Goal: Task Accomplishment & Management: Manage account settings

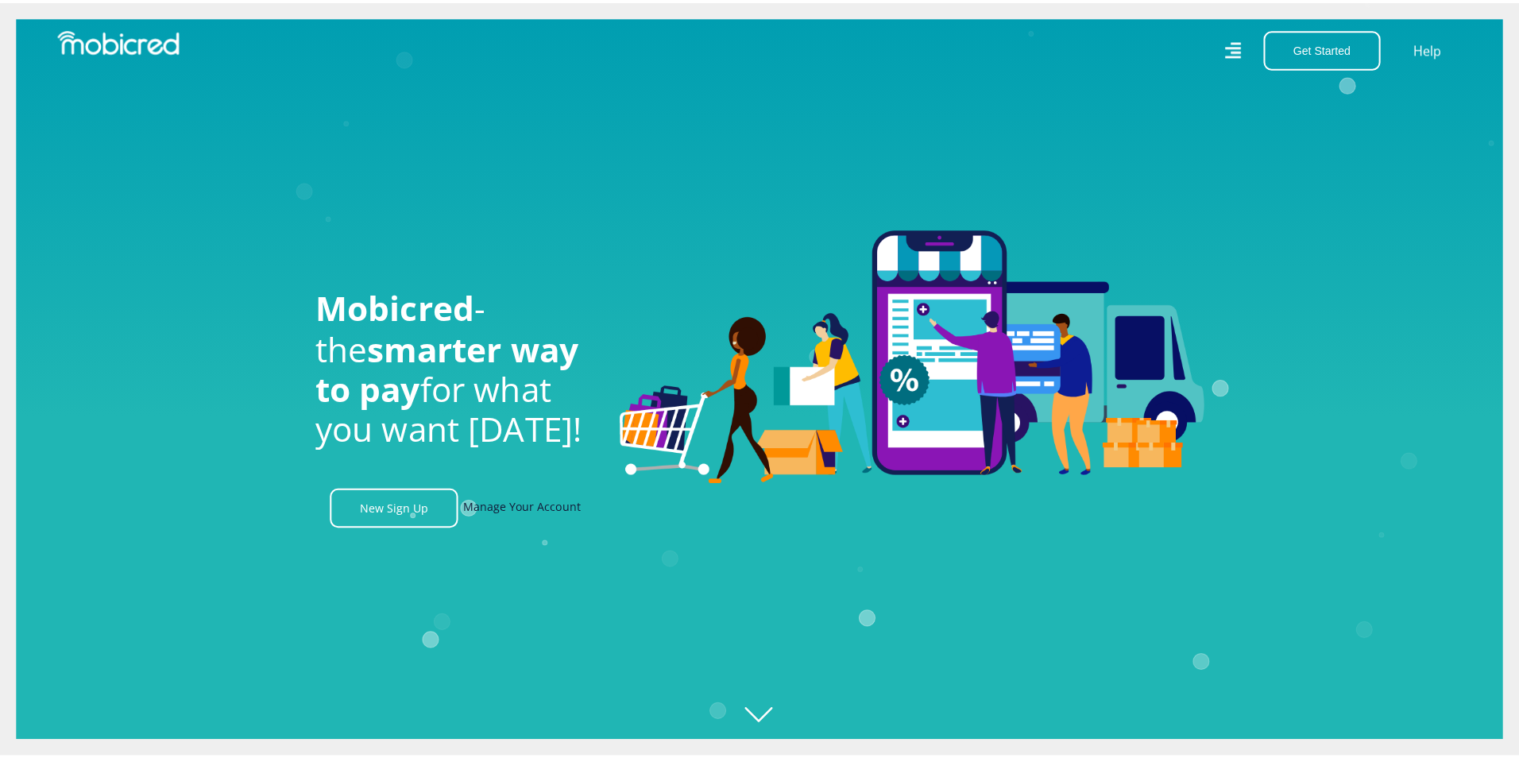
scroll to position [0, 1132]
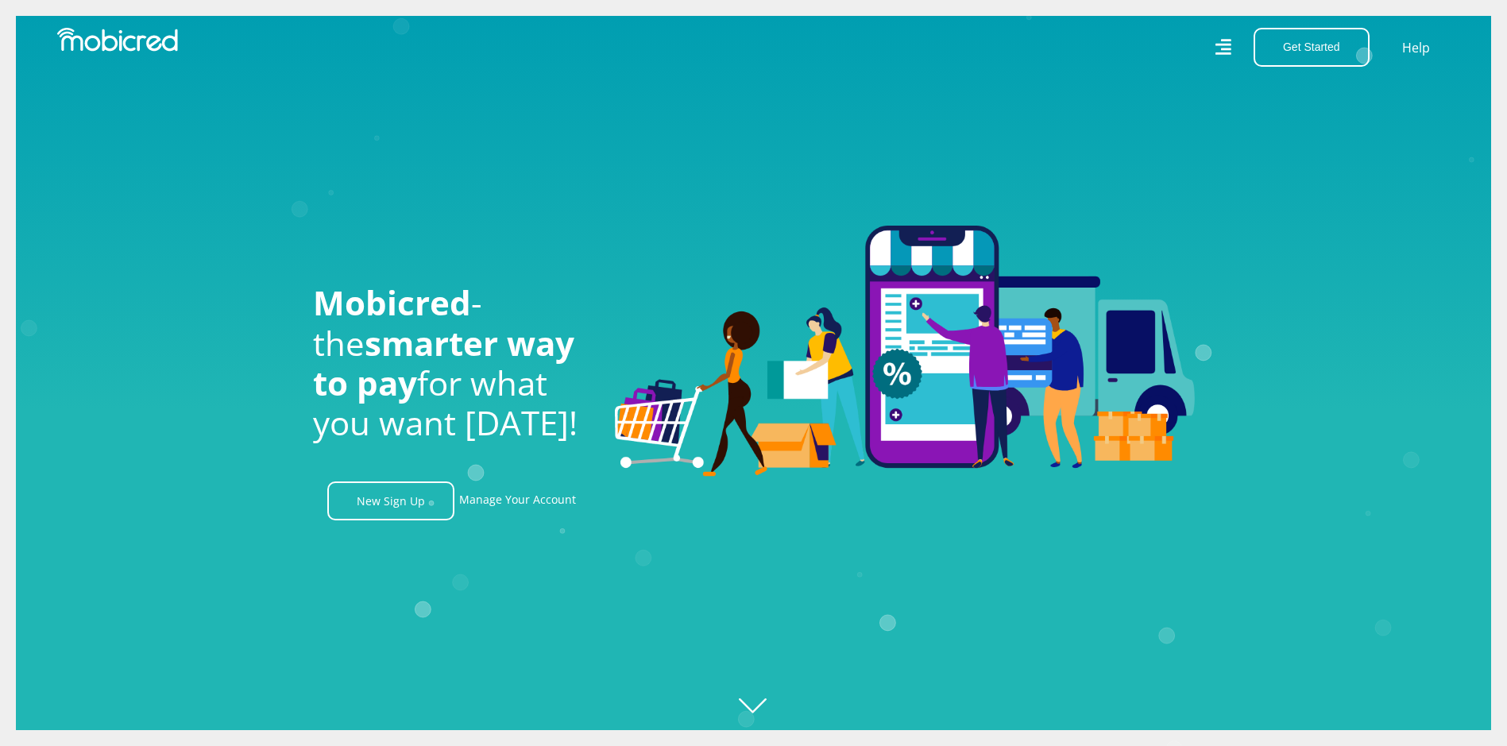
click at [1224, 44] on icon at bounding box center [1223, 47] width 17 height 17
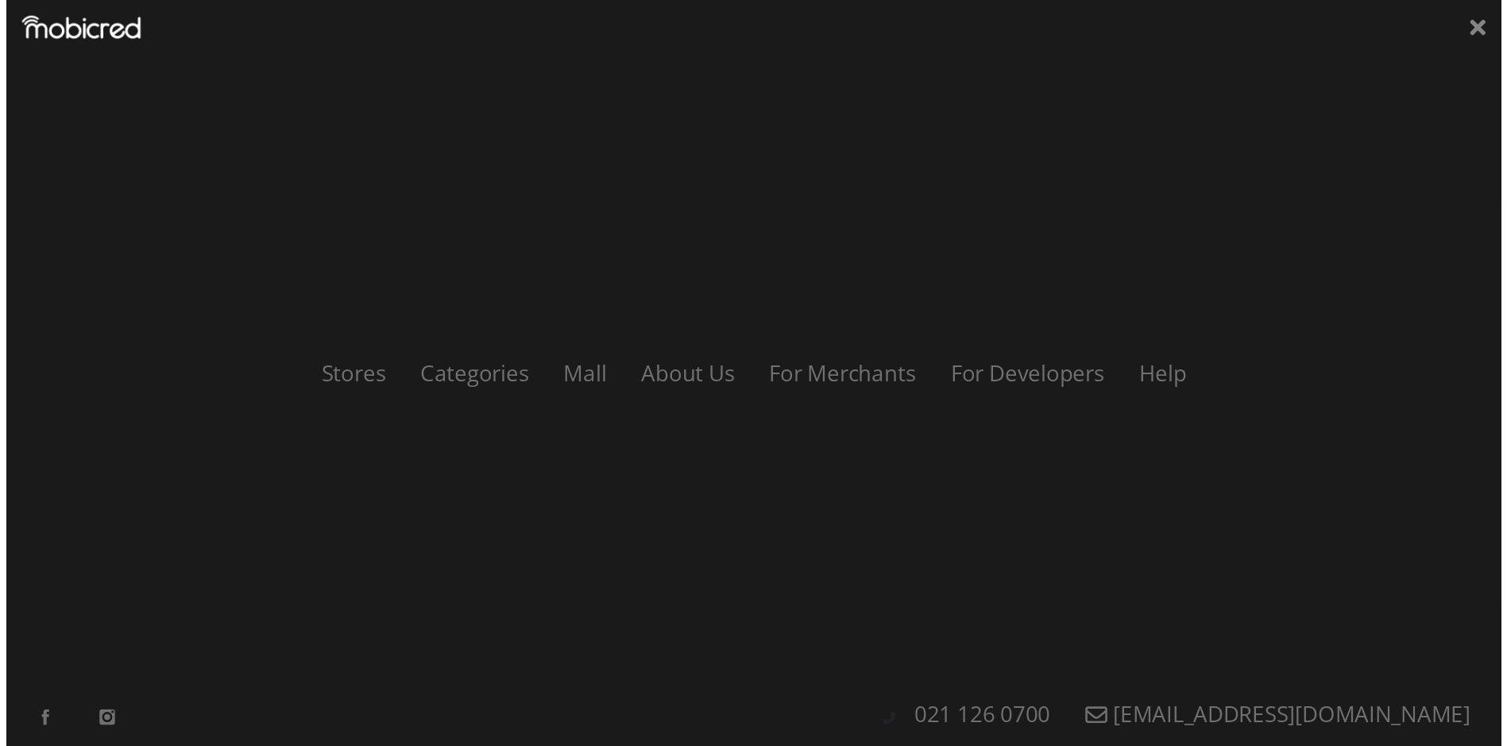
scroll to position [0, 2038]
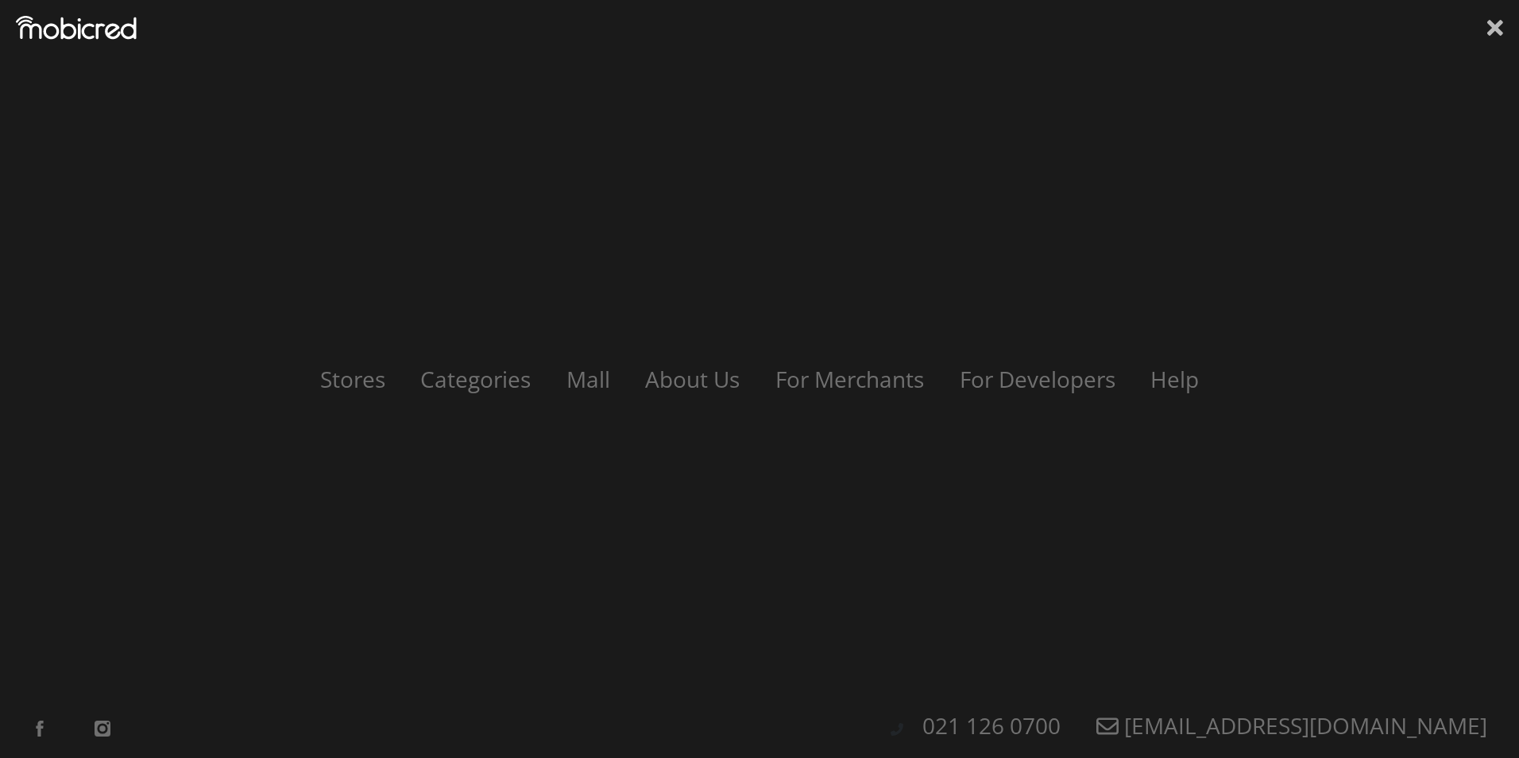
click at [1497, 28] on icon at bounding box center [1495, 28] width 16 height 16
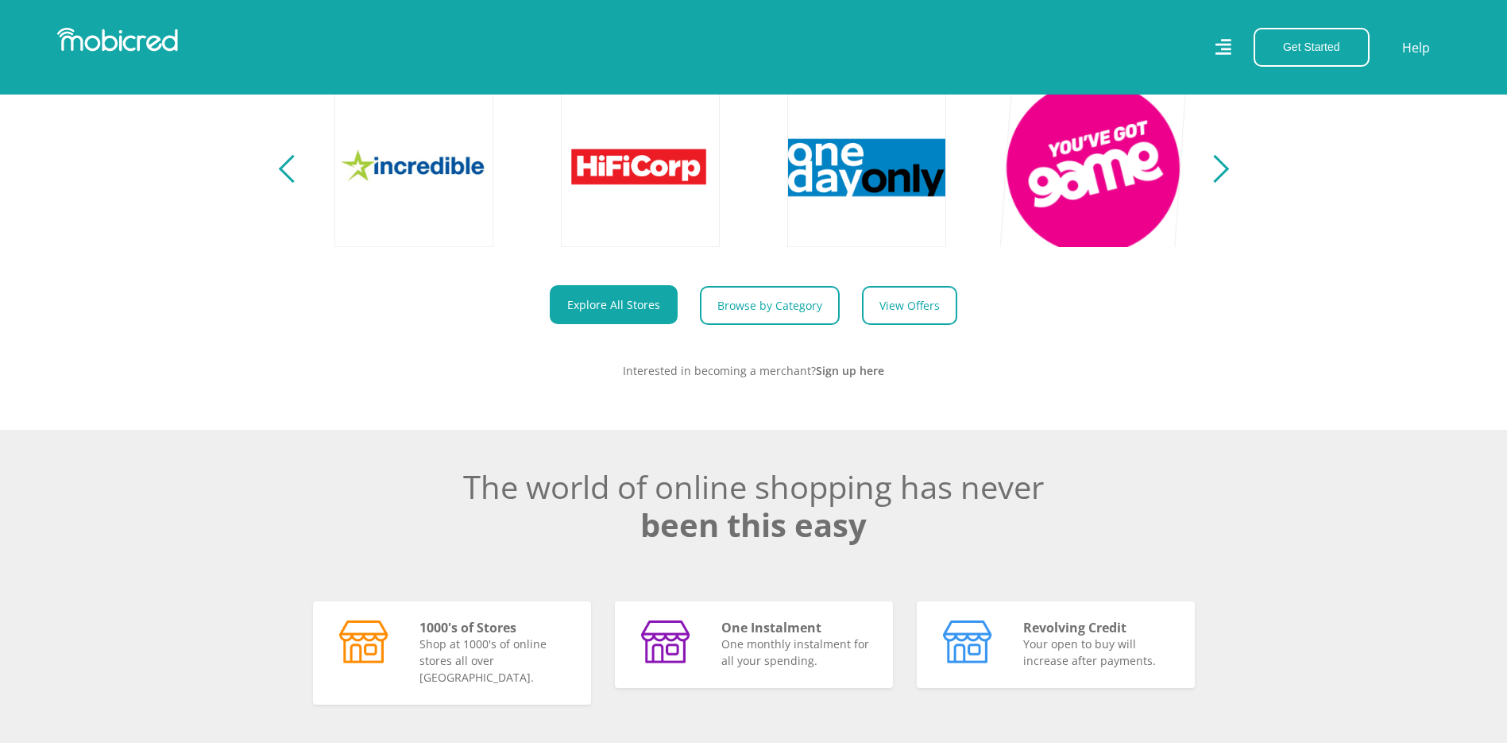
scroll to position [794, 0]
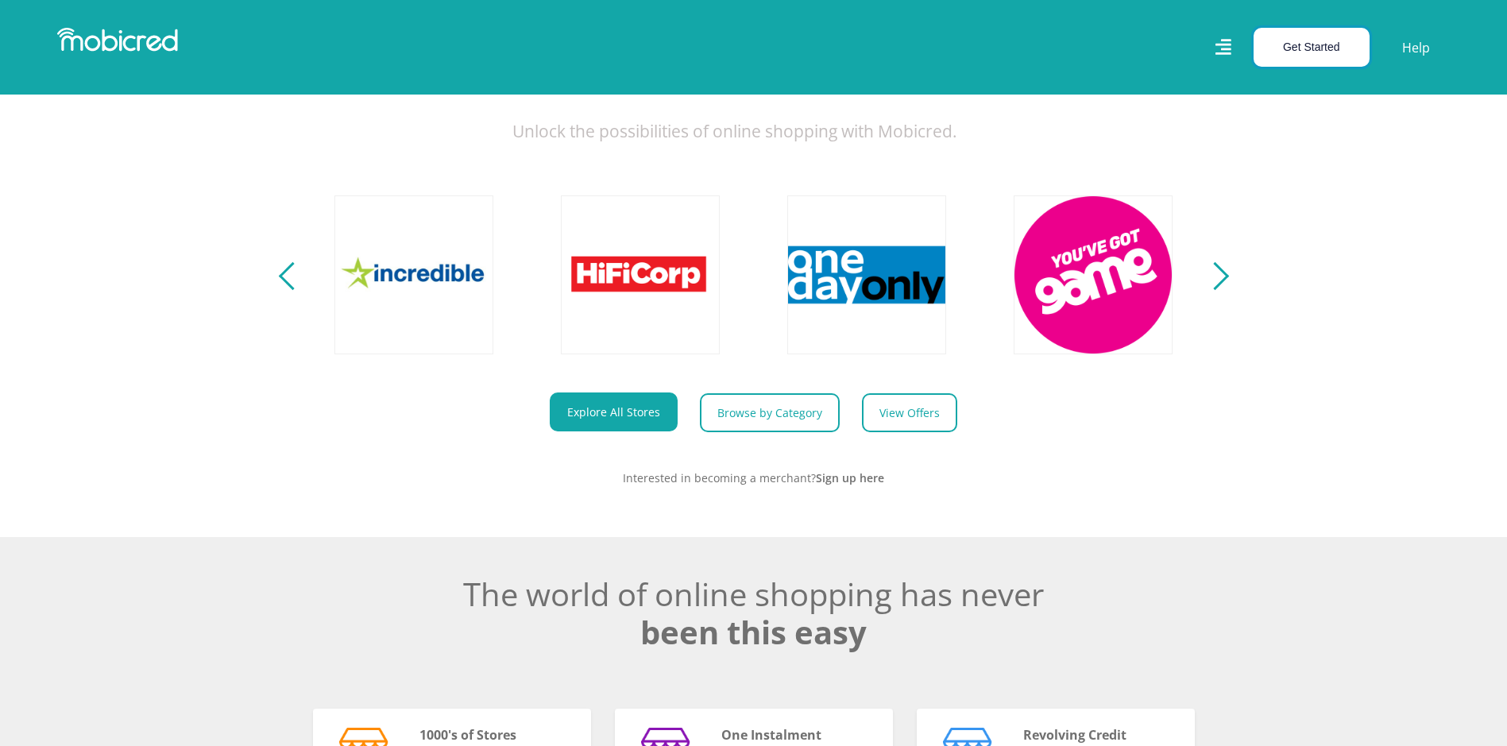
click at [1284, 52] on button "Get Started" at bounding box center [1312, 47] width 116 height 39
click at [1279, 106] on link "Account Holder Login" at bounding box center [1320, 106] width 133 height 21
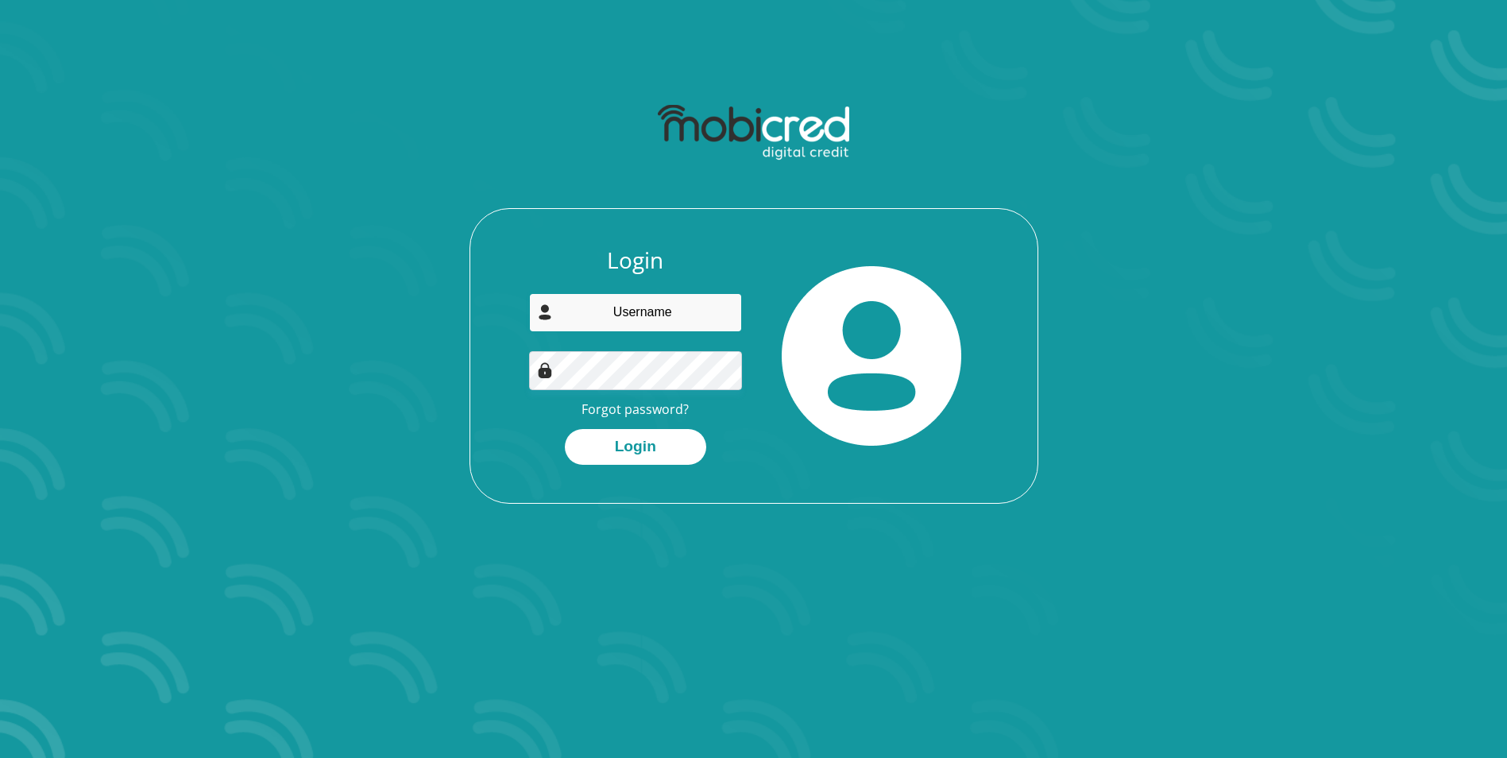
drag, startPoint x: 554, startPoint y: 322, endPoint x: 581, endPoint y: 308, distance: 30.9
click at [558, 323] on input "email" at bounding box center [635, 312] width 213 height 39
type input "[EMAIL_ADDRESS][DOMAIN_NAME]"
click at [639, 416] on link "Forgot password?" at bounding box center [634, 408] width 107 height 17
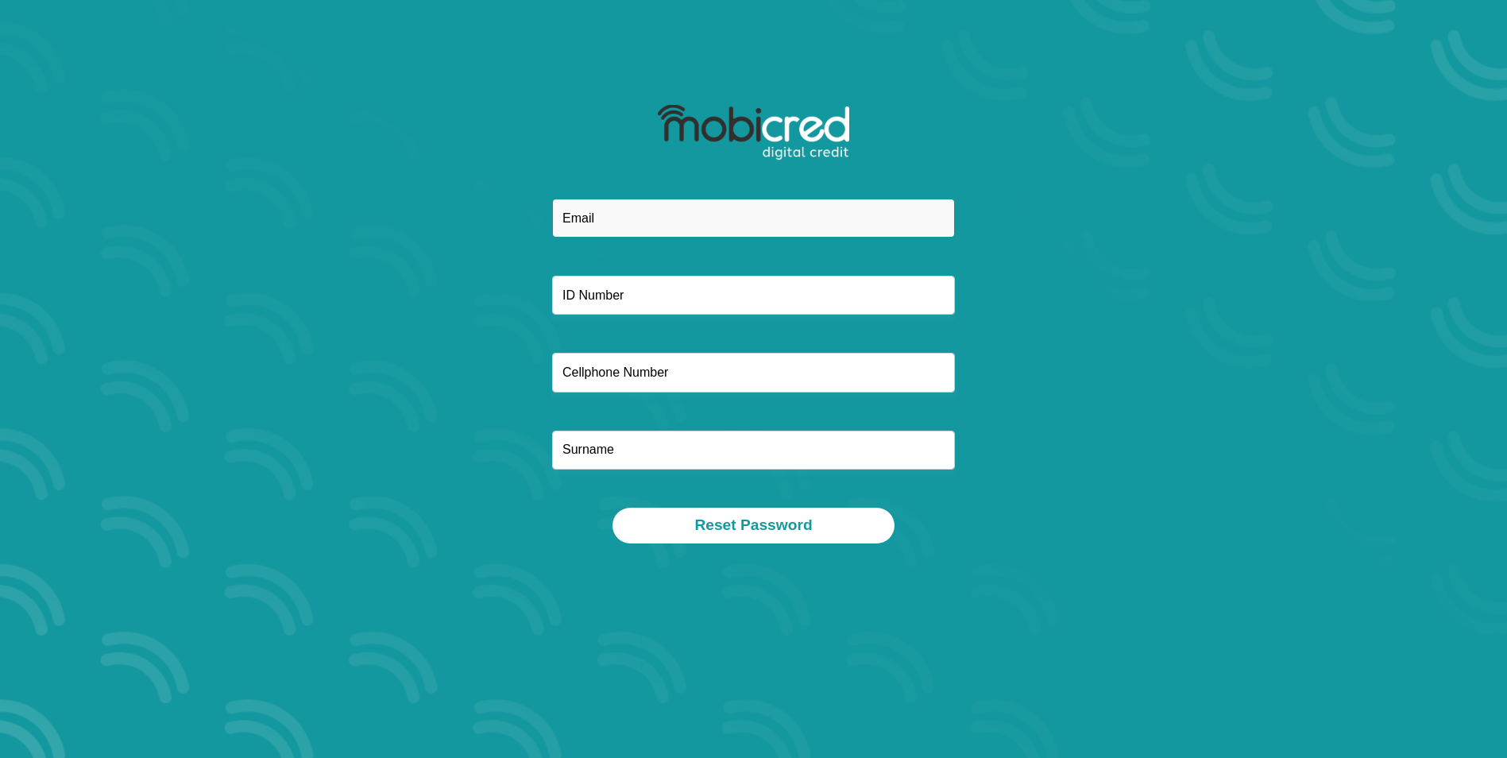
drag, startPoint x: 657, startPoint y: 213, endPoint x: 666, endPoint y: 212, distance: 8.8
click at [666, 212] on input "email" at bounding box center [753, 218] width 403 height 39
type input "leem.solo@gmail.com"
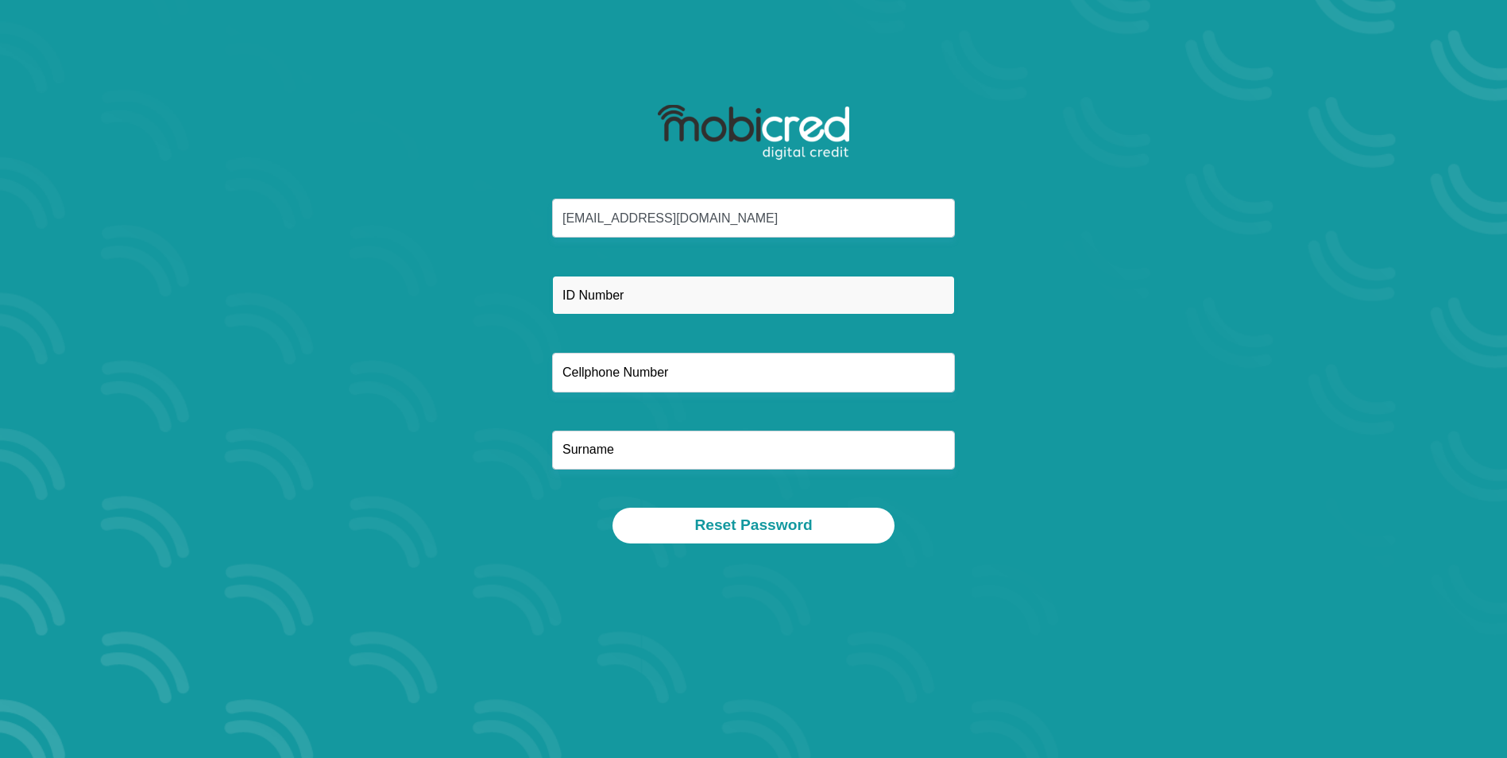
type input "0788748534"
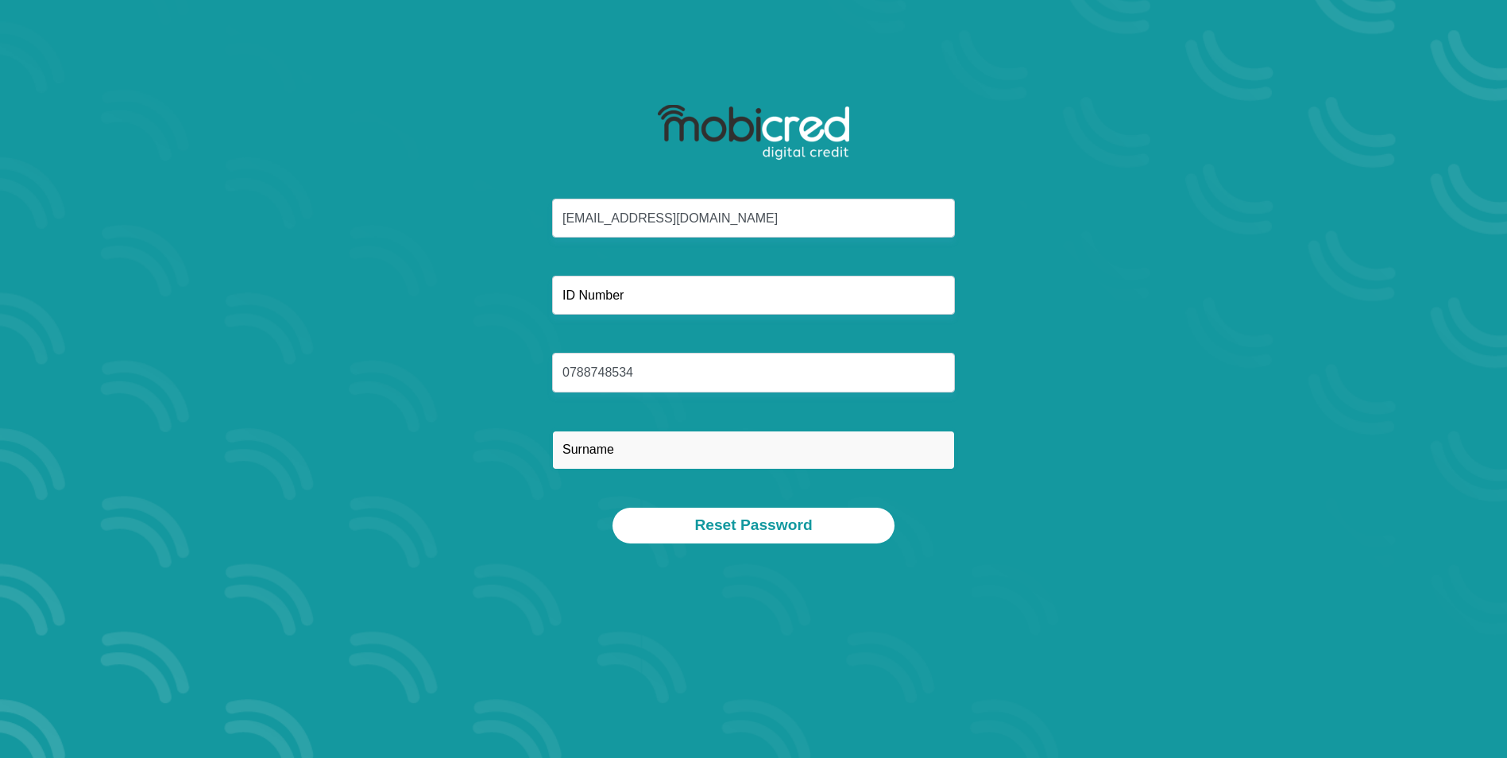
type input "Solomon"
click at [677, 265] on div "leem.solo@gmail.com 0788748534 Solomon" at bounding box center [753, 353] width 853 height 309
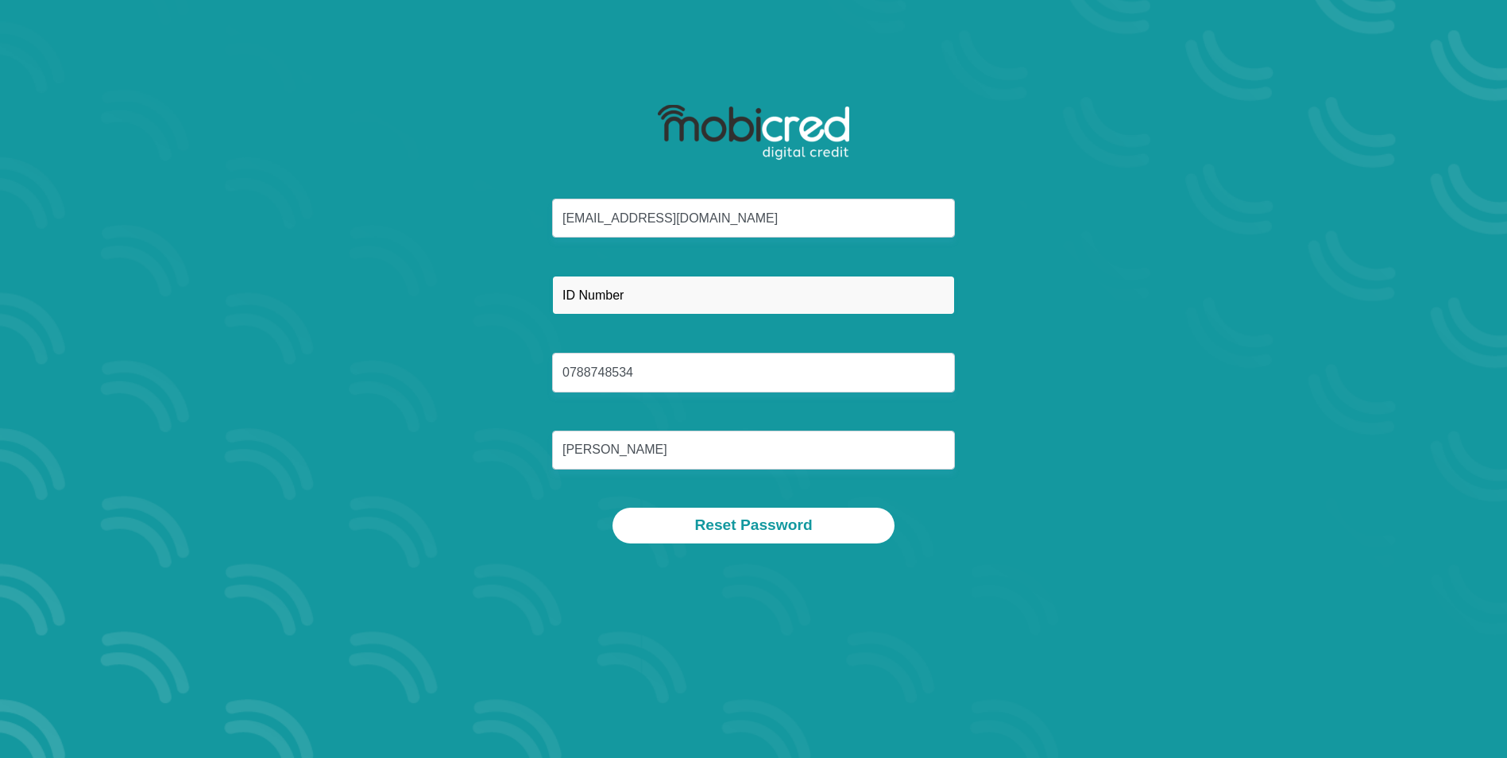
click at [670, 293] on input "text" at bounding box center [753, 295] width 403 height 39
type input "8009235118083"
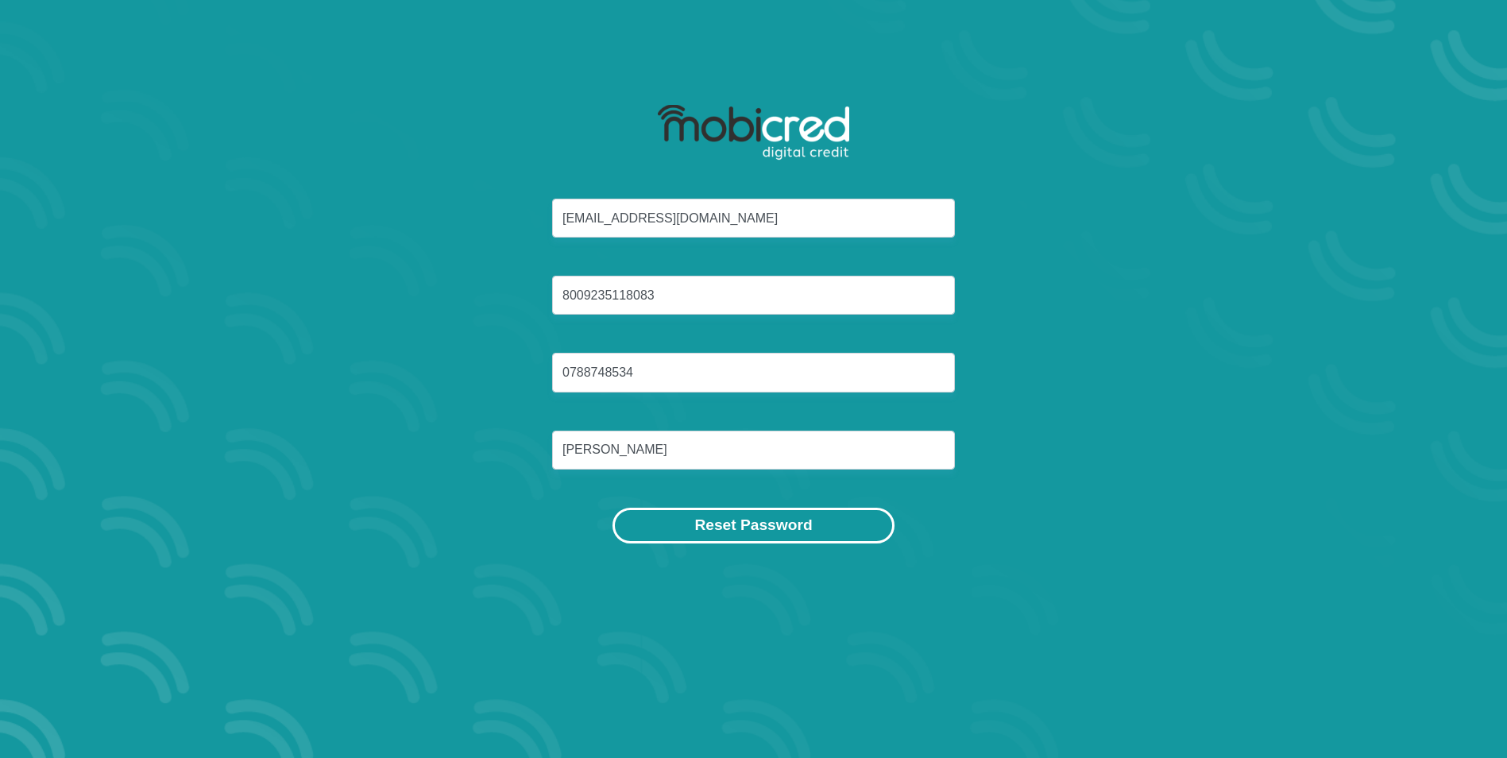
click at [717, 529] on button "Reset Password" at bounding box center [752, 526] width 281 height 36
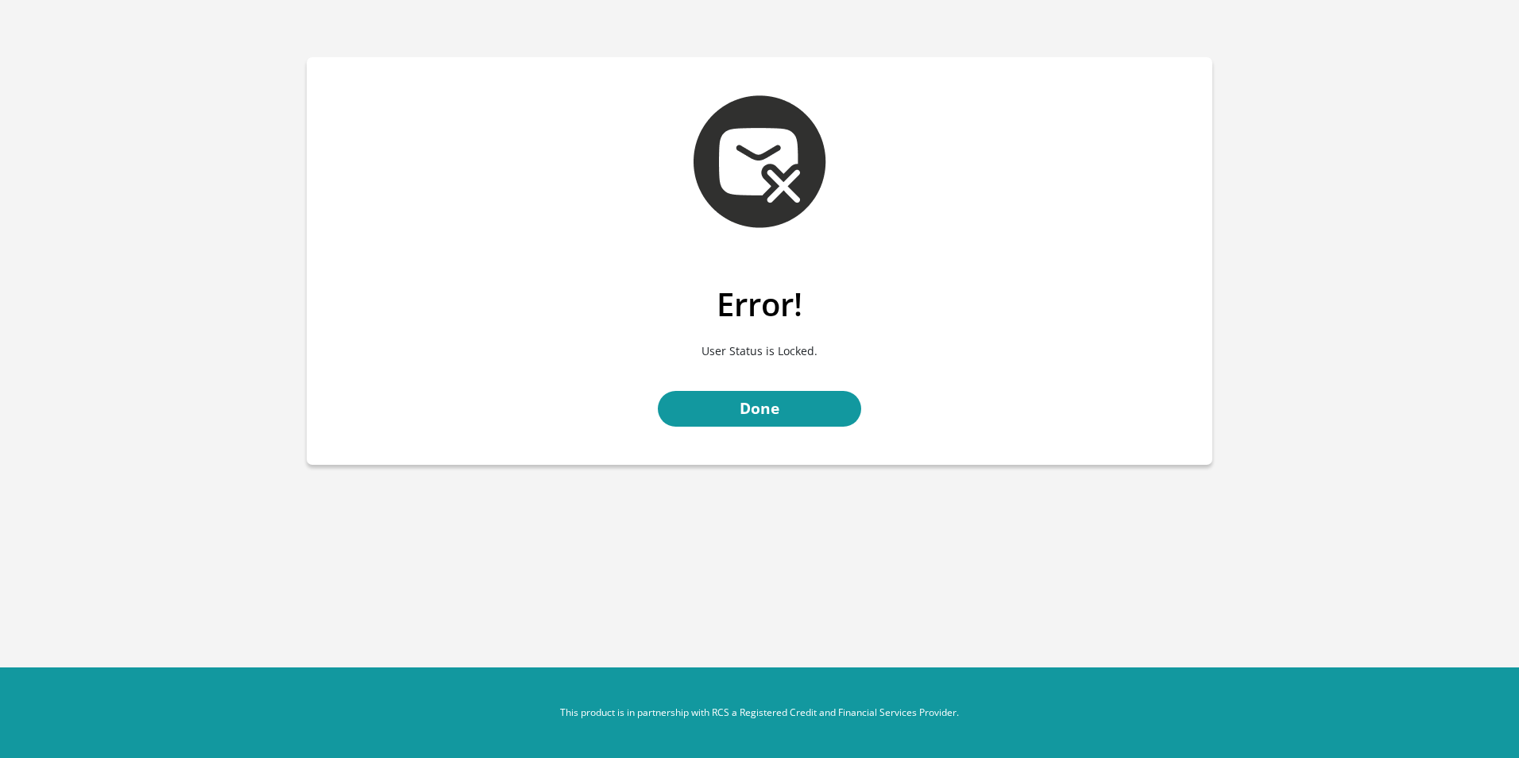
click at [1126, 392] on div "Error! User Status is Locked. Done" at bounding box center [760, 375] width 906 height 180
click at [803, 413] on link "Done" at bounding box center [759, 409] width 203 height 36
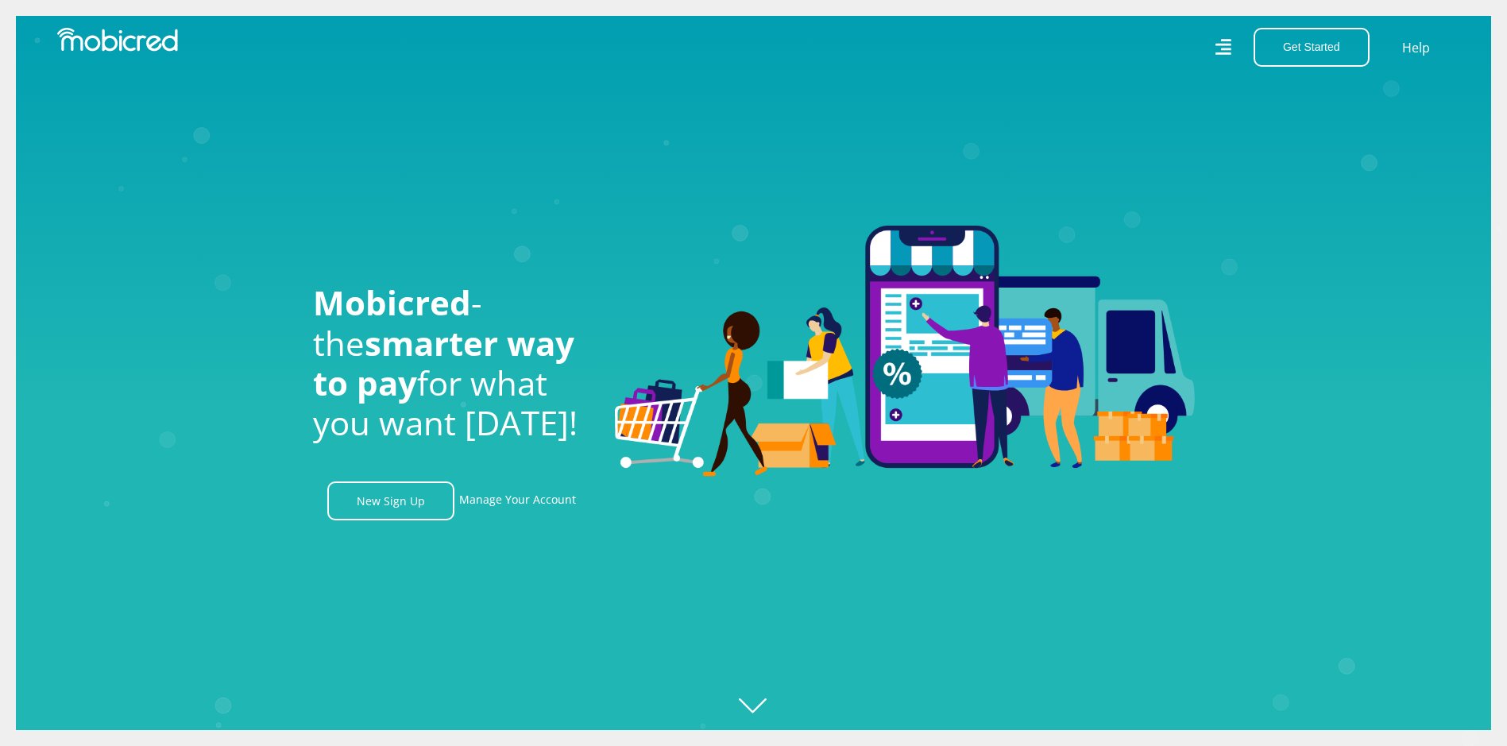
scroll to position [0, 1811]
